Goal: Download file/media

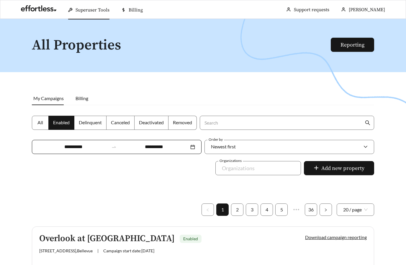
click at [96, 8] on span "Superuser Tools" at bounding box center [92, 10] width 34 height 6
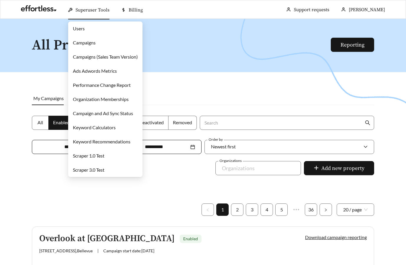
click at [85, 26] on link "Users" at bounding box center [79, 29] width 12 height 6
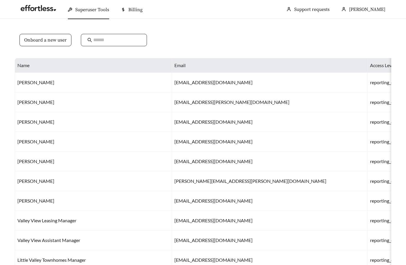
click at [101, 43] on input "text" at bounding box center [116, 40] width 47 height 7
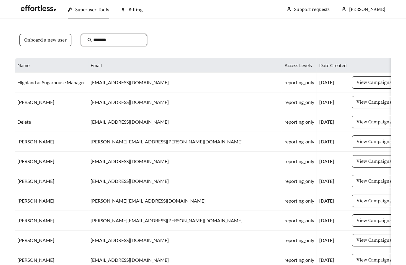
type input "********"
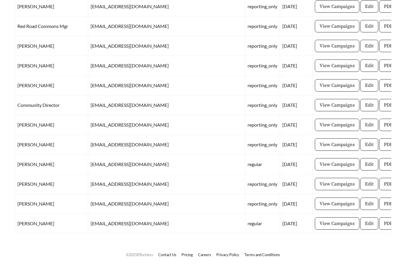
scroll to position [950, 0]
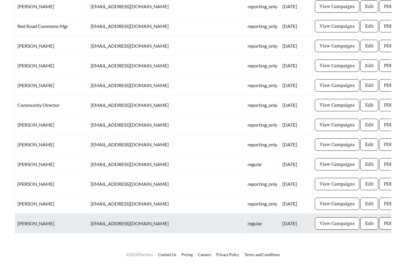
click at [319, 220] on span "View Campaigns" at bounding box center [336, 223] width 35 height 7
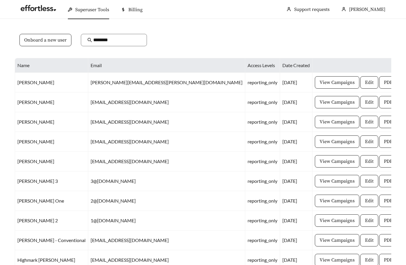
scroll to position [950, 0]
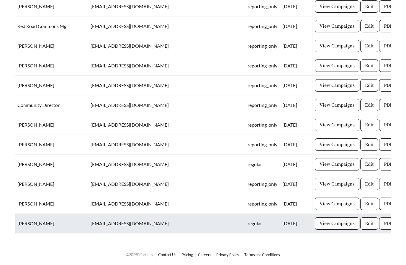
click at [379, 218] on button "PDF Reports" at bounding box center [396, 224] width 35 height 12
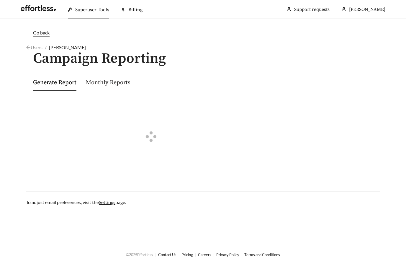
click at [111, 82] on link "Monthly Reports" at bounding box center [108, 82] width 45 height 7
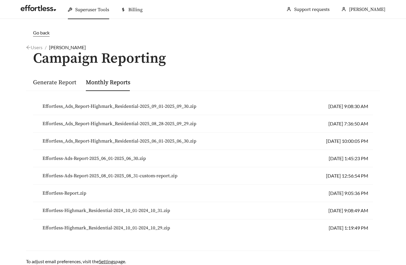
click at [63, 105] on span "Effortless_Ads_Report-Highmark_Residential-2025_09_01-2025_09_30.zip" at bounding box center [119, 106] width 154 height 7
click at [72, 101] on button "Effortless_Ads_Report-Highmark_Residential-2025_09_01-2025_09_30.zip" at bounding box center [119, 106] width 163 height 12
click at [180, 107] on span "Effortless_Ads_Report-Highmark_Residential-2025_09_01-2025_09_30.zip" at bounding box center [119, 106] width 154 height 7
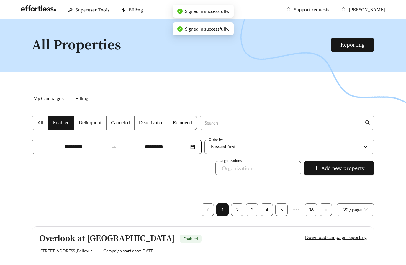
click at [95, 12] on span "Superuser Tools" at bounding box center [92, 10] width 34 height 6
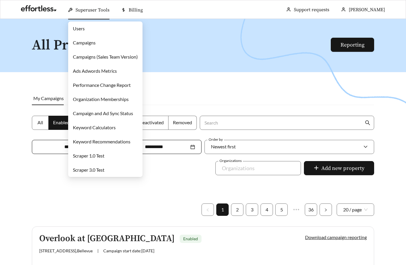
click at [85, 29] on link "Users" at bounding box center [79, 29] width 12 height 6
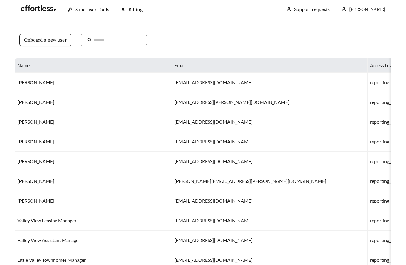
click at [123, 43] on input "text" at bounding box center [116, 40] width 47 height 7
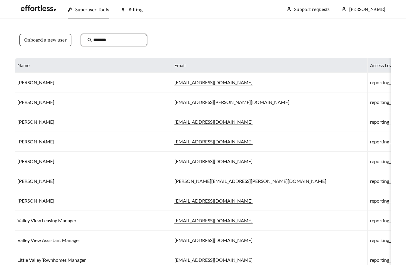
type input "********"
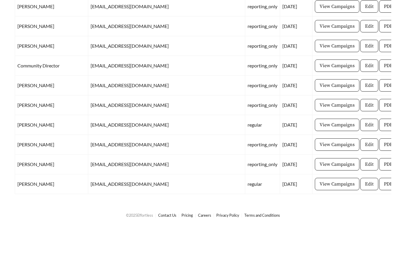
scroll to position [926, 0]
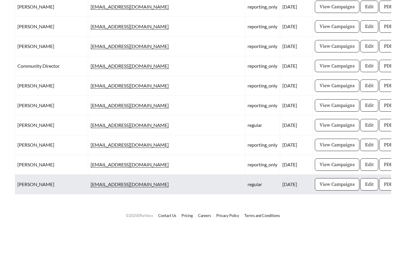
click at [383, 220] on span "PDF Reports" at bounding box center [396, 223] width 26 height 7
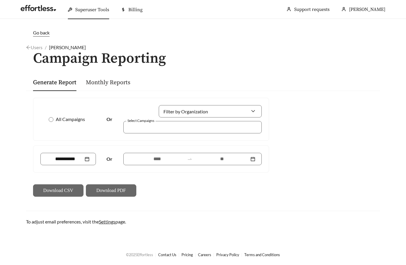
click at [106, 80] on link "Monthly Reports" at bounding box center [108, 82] width 45 height 7
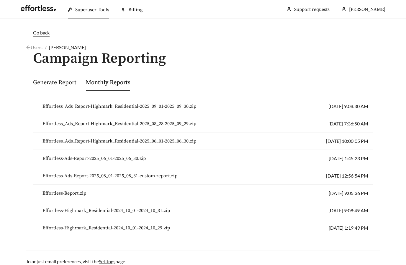
click at [76, 106] on span "Effortless_Ads_Report-Highmark_Residential-2025_09_01-2025_09_30.zip" at bounding box center [119, 106] width 154 height 7
